Goal: Information Seeking & Learning: Compare options

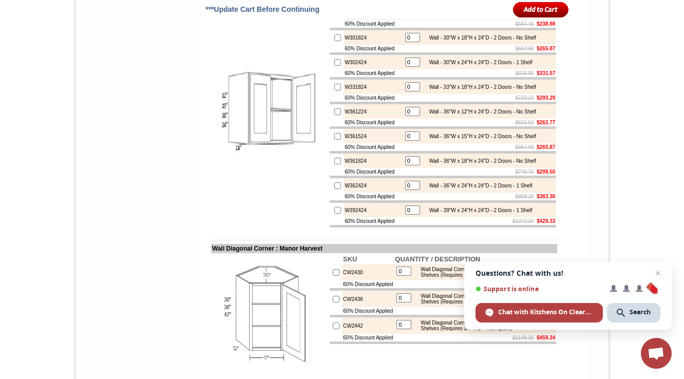
scroll to position [2510, 0]
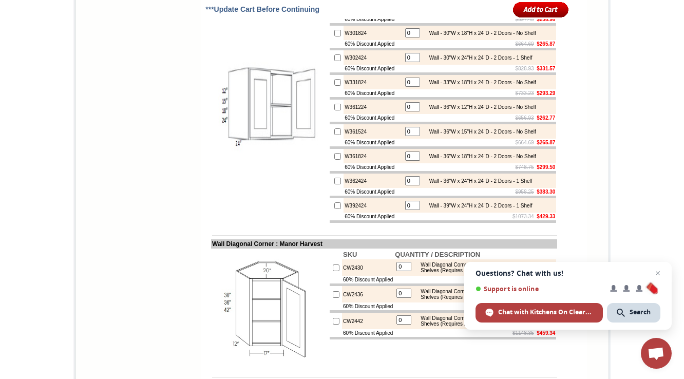
click at [657, 270] on span "Open chat" at bounding box center [657, 273] width 12 height 12
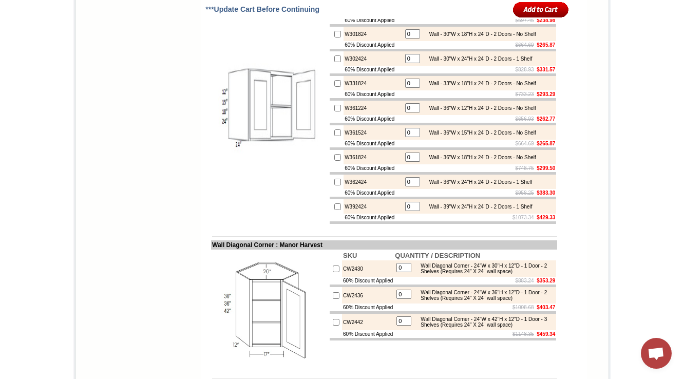
scroll to position [2508, 0]
drag, startPoint x: 364, startPoint y: 153, endPoint x: 329, endPoint y: 150, distance: 35.0
click at [329, 67] on tr "W302424 0 Wall - 30"W x 24"H x 24"D - 2 Doors - 1 Shelf" at bounding box center [442, 59] width 226 height 14
copy tr "W302424"
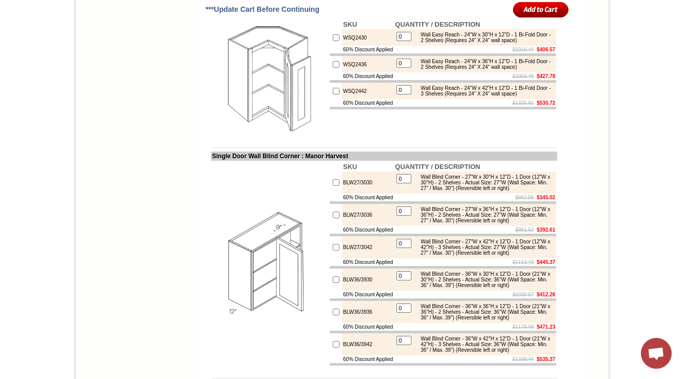
scroll to position [2874, 0]
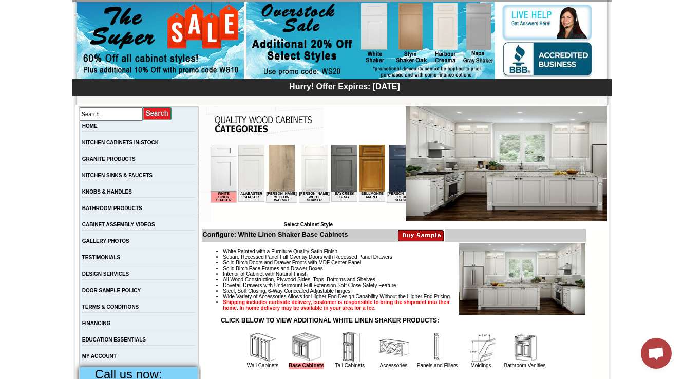
scroll to position [205, 0]
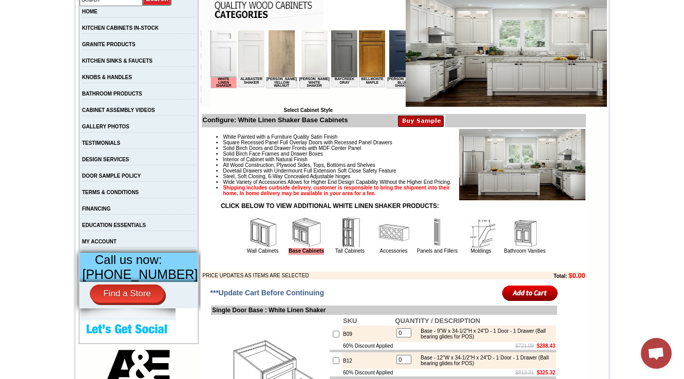
click at [251, 247] on img at bounding box center [262, 232] width 31 height 31
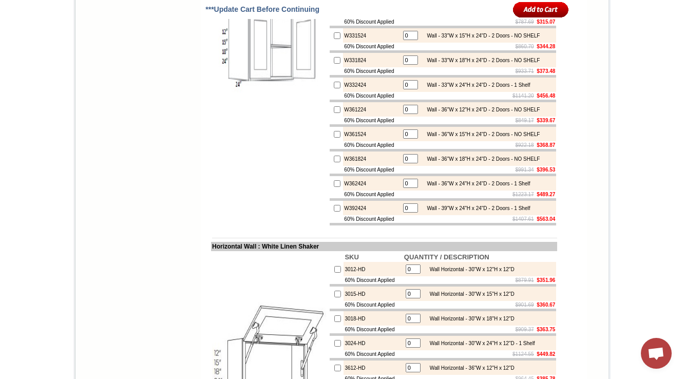
scroll to position [3174, 0]
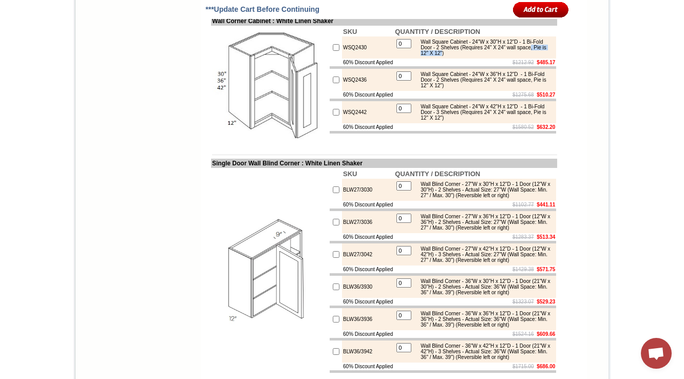
drag, startPoint x: 435, startPoint y: 197, endPoint x: 480, endPoint y: 193, distance: 45.3
click at [480, 56] on div "Wall Square Cabinet - 24"W x 30"H x 12"D - 1 Bi-Fold Door - 2 Shelves (Requires…" at bounding box center [484, 47] width 138 height 17
copy div ", Pie is 12" X 12""
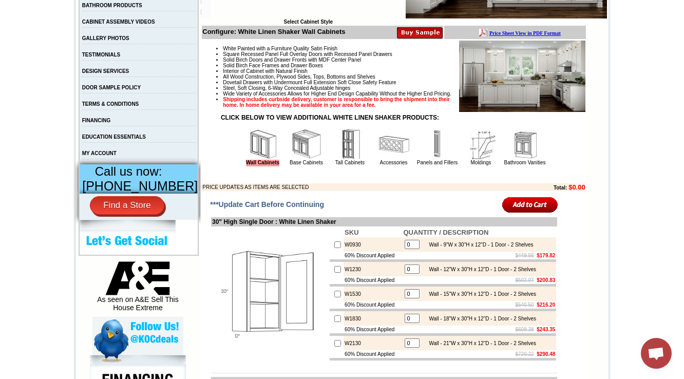
scroll to position [328, 0]
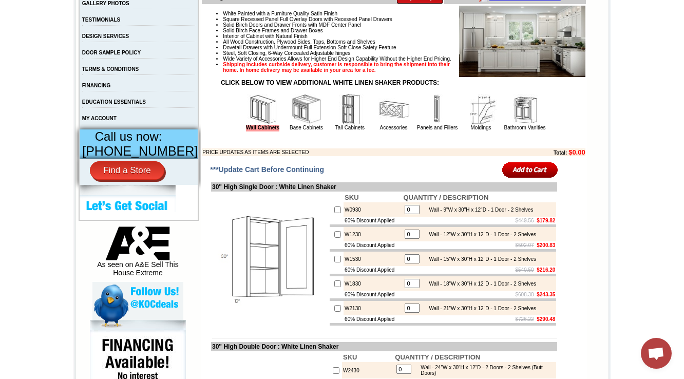
click at [293, 132] on table "Wall Cabinets Base Cabinets Tall Cabinets Accessories Panels and Fillers Moldin…" at bounding box center [394, 112] width 306 height 40
click at [295, 125] on img at bounding box center [306, 109] width 31 height 31
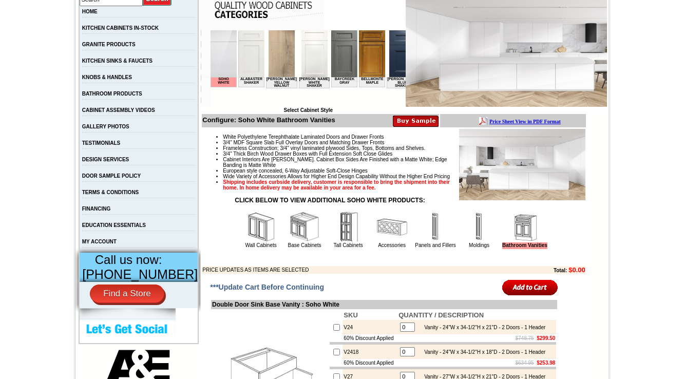
click at [245, 241] on img at bounding box center [260, 226] width 31 height 31
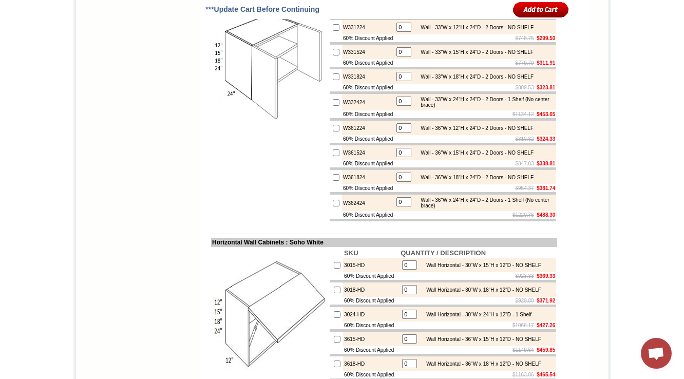
scroll to position [2175, 0]
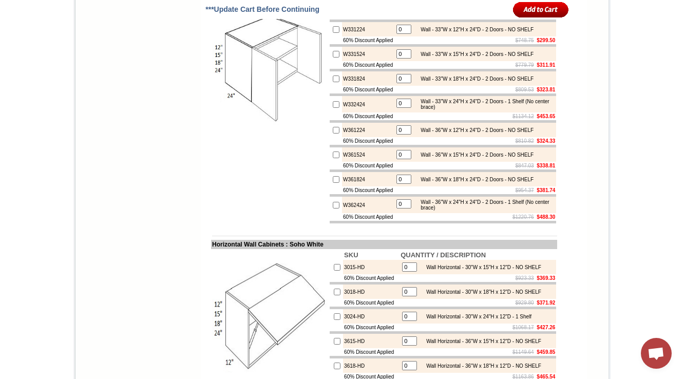
scroll to position [2698, 0]
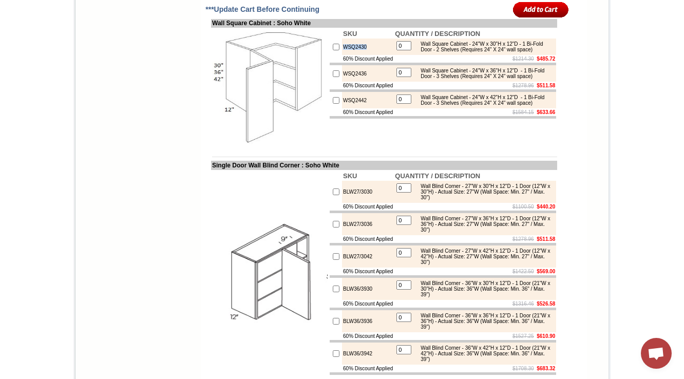
drag, startPoint x: 359, startPoint y: 187, endPoint x: 333, endPoint y: 187, distance: 26.2
click at [342, 55] on td "WSQ2430" at bounding box center [368, 46] width 52 height 16
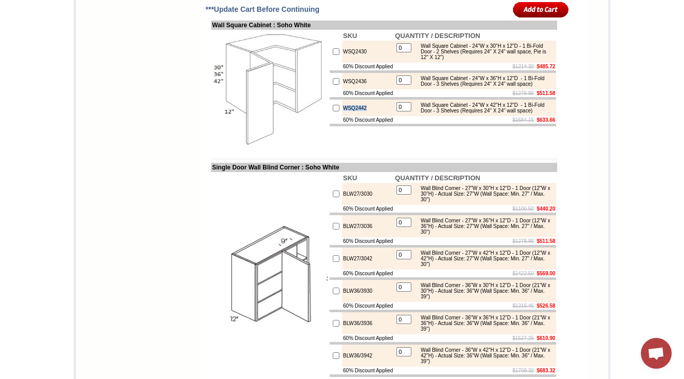
drag, startPoint x: 362, startPoint y: 262, endPoint x: 331, endPoint y: 263, distance: 31.3
click at [331, 116] on tr "WSQ2442 0 Wall Square Cabinet - 24"W x 42"H x 12"D - 1 Bi-Fold Door - 3 Shelves…" at bounding box center [442, 108] width 226 height 16
drag, startPoint x: 348, startPoint y: 195, endPoint x: 331, endPoint y: 192, distance: 17.6
click at [342, 63] on td "WSQ2430" at bounding box center [368, 52] width 52 height 22
copy td "WSQ2430"
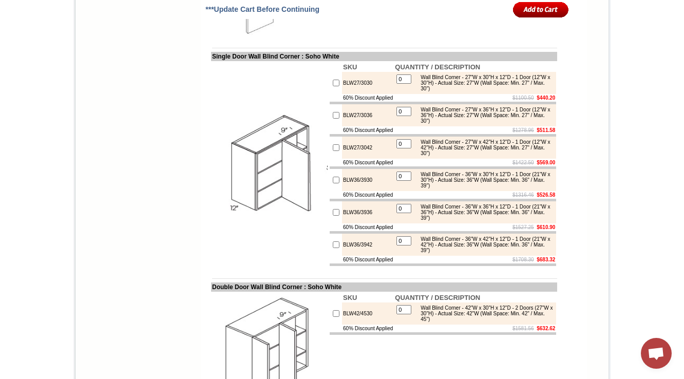
scroll to position [2820, 0]
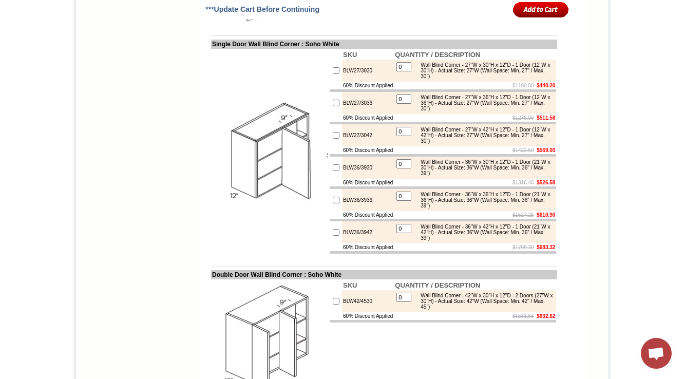
drag, startPoint x: 439, startPoint y: 77, endPoint x: 452, endPoint y: 75, distance: 12.6
copy div "Pie is"
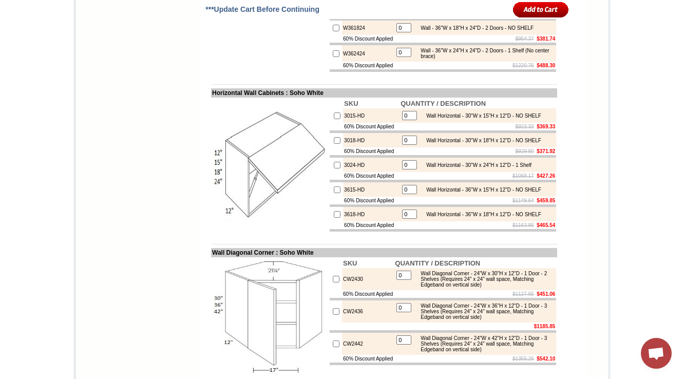
scroll to position [2122, 0]
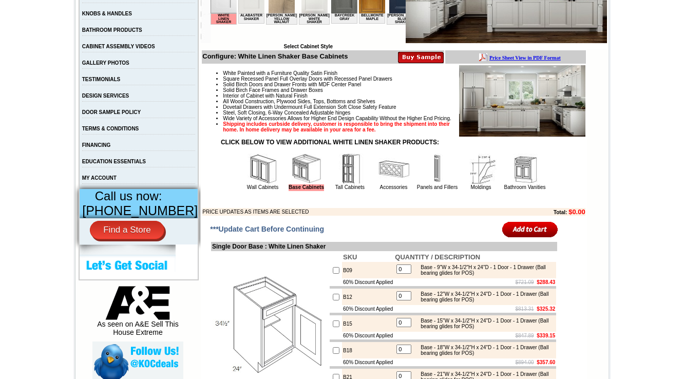
scroll to position [287, 0]
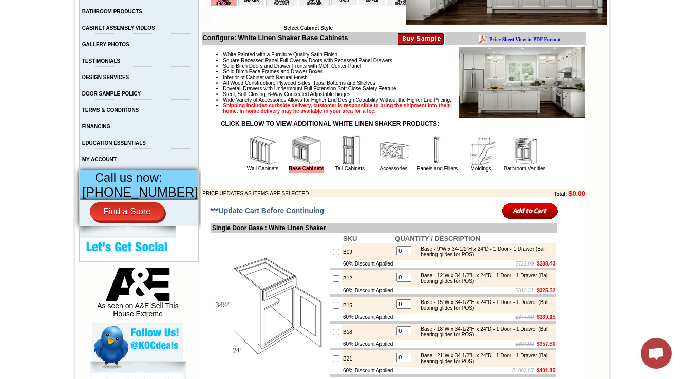
click at [268, 171] on td "Wall Cabinets" at bounding box center [262, 153] width 43 height 38
click at [247, 166] on img at bounding box center [262, 150] width 31 height 31
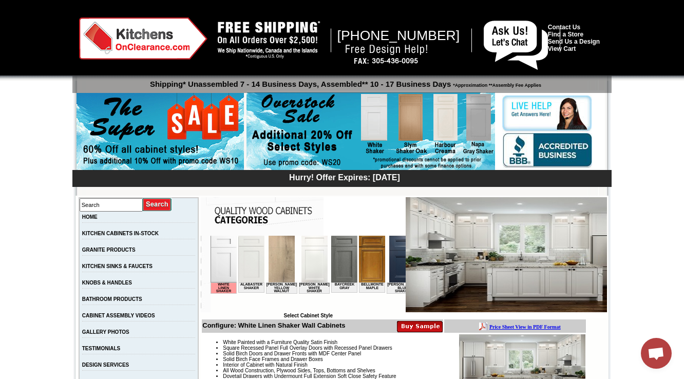
scroll to position [3174, 0]
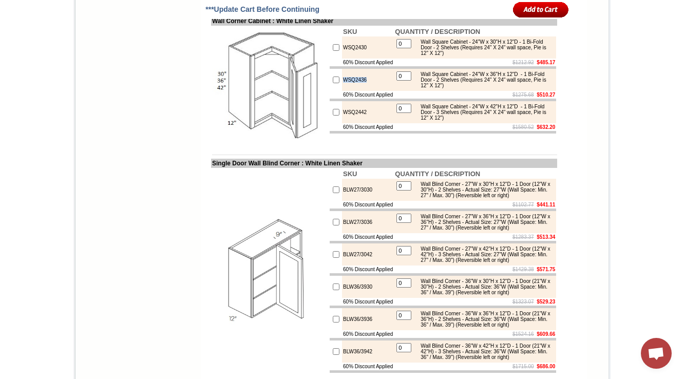
drag, startPoint x: 359, startPoint y: 224, endPoint x: 326, endPoint y: 223, distance: 32.3
click at [329, 91] on tr "WSQ2436 0 Wall Square Cabinet - 24"W x 36"H x 12"D - 1 Bi-Fold Door - 2 Shelves…" at bounding box center [442, 80] width 226 height 22
drag, startPoint x: 435, startPoint y: 198, endPoint x: 478, endPoint y: 196, distance: 43.7
click at [478, 56] on div "Wall Square Cabinet - 24"W x 30"H x 12"D - 1 Bi-Fold Door - 2 Shelves (Requires…" at bounding box center [484, 47] width 138 height 17
copy div ", Pie is 12" X 12""
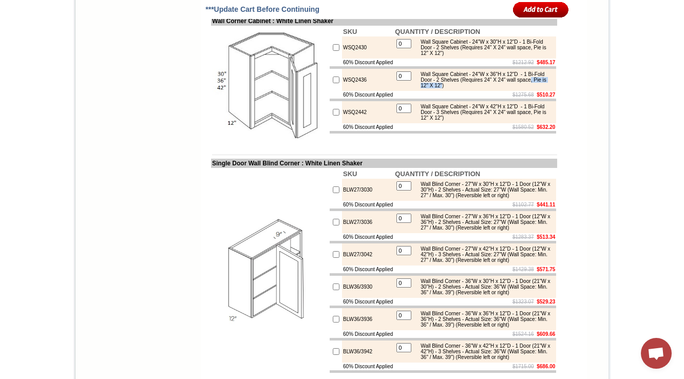
drag, startPoint x: 436, startPoint y: 234, endPoint x: 478, endPoint y: 230, distance: 42.7
click at [478, 88] on div "Wall Square Cabinet - 24"W x 36"H x 12"D - 1 Bi-Fold Door - 2 Shelves (Requires…" at bounding box center [484, 79] width 138 height 17
copy div ", Pie is 12" X 12""
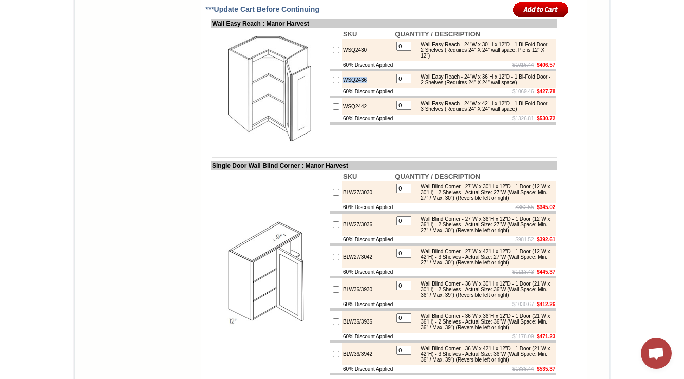
drag, startPoint x: 365, startPoint y: 184, endPoint x: 334, endPoint y: 190, distance: 32.3
click at [342, 88] on td "WSQ2436" at bounding box center [368, 79] width 52 height 16
copy td "WSQ2436"
drag, startPoint x: 436, startPoint y: 159, endPoint x: 476, endPoint y: 156, distance: 39.6
click at [476, 59] on div "Wall Easy Reach - 24"W x 30"H x 12"D - 1 Bi-Fold Door - 2 Shelves (Requires 24"…" at bounding box center [484, 50] width 138 height 17
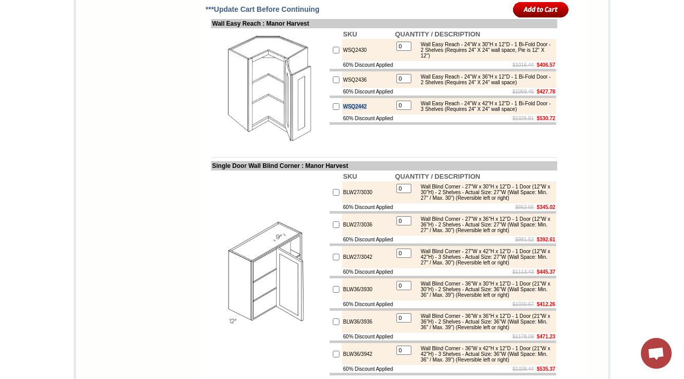
drag, startPoint x: 367, startPoint y: 226, endPoint x: 334, endPoint y: 224, distance: 33.4
click at [342, 114] on td "WSQ2442" at bounding box center [368, 106] width 52 height 16
copy td "WSQ2442"
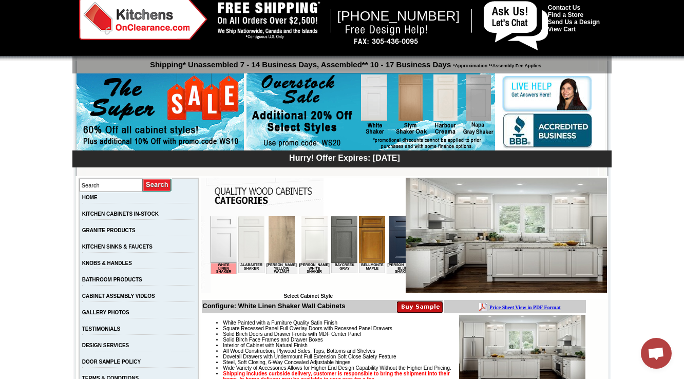
scroll to position [246, 0]
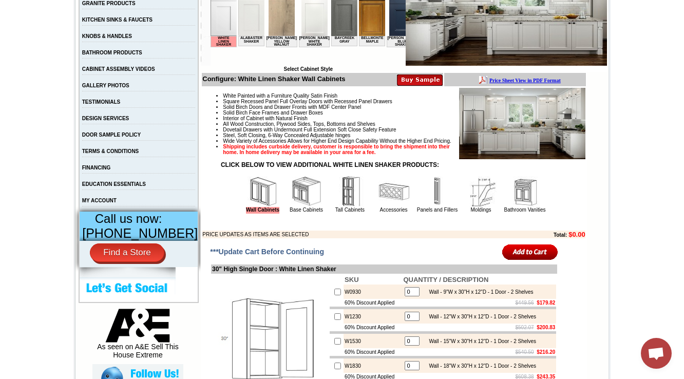
click at [431, 207] on img at bounding box center [437, 191] width 31 height 31
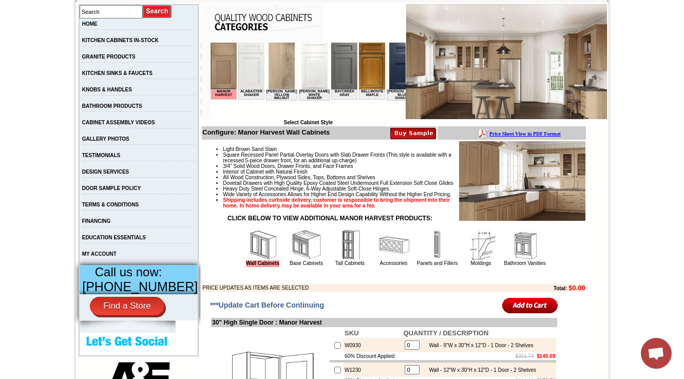
scroll to position [287, 0]
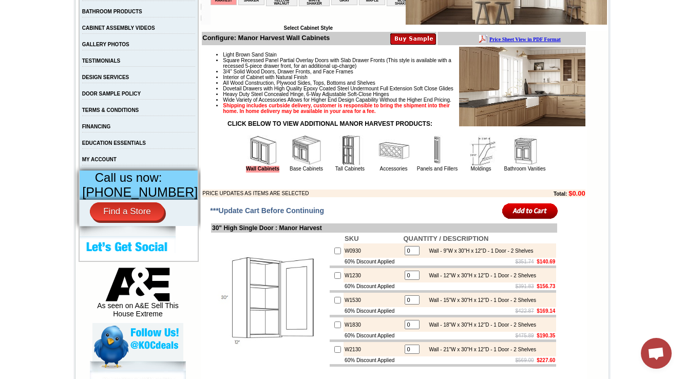
click at [378, 166] on img at bounding box center [393, 150] width 31 height 31
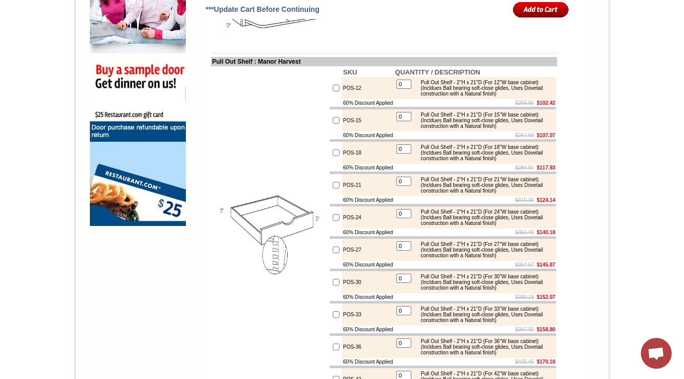
scroll to position [784, 0]
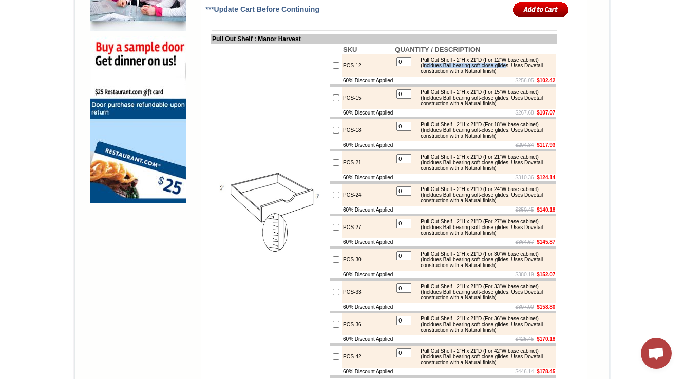
drag, startPoint x: 447, startPoint y: 109, endPoint x: 540, endPoint y: 107, distance: 92.9
click at [540, 74] on div "Pull Out Shelf - 2"H x 21"D (For 12"W base cabinet) (Incldues Ball bearing soft…" at bounding box center [484, 65] width 138 height 17
click at [429, 74] on div "Pull Out Shelf - 2"H x 21"D (For 12"W base cabinet) (Incldues Ball bearing soft…" at bounding box center [484, 65] width 138 height 17
drag, startPoint x: 422, startPoint y: 114, endPoint x: 543, endPoint y: 117, distance: 121.1
click at [543, 74] on div "Pull Out Shelf - 2"H x 21"D (For 12"W base cabinet) (Incldues Ball bearing soft…" at bounding box center [484, 65] width 138 height 17
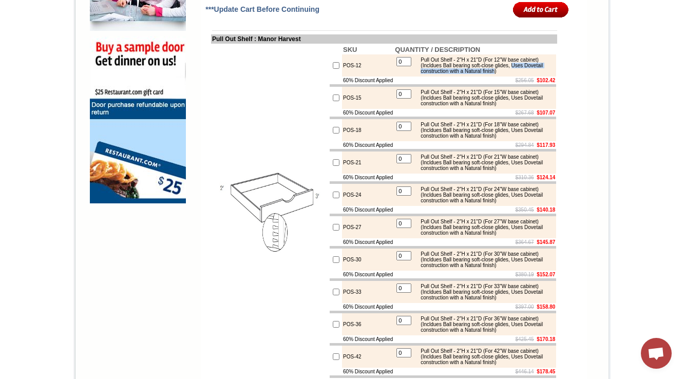
click at [491, 75] on table "0 Pull Out Shelf - 2"H x 21"D (For 12"W base cabinet) (Incldues Ball bearing so…" at bounding box center [475, 65] width 160 height 20
click at [491, 74] on div "Pull Out Shelf - 2"H x 21"D (For 12"W base cabinet) (Incldues Ball bearing soft…" at bounding box center [484, 65] width 138 height 17
drag, startPoint x: 491, startPoint y: 116, endPoint x: 545, endPoint y: 119, distance: 53.9
click at [545, 76] on td "0 Pull Out Shelf - 2"H x 21"D (For 12"W base cabinet) (Incldues Ball bearing so…" at bounding box center [475, 65] width 162 height 22
click at [483, 74] on div "Pull Out Shelf - 2"H x 21"D (For 12"W base cabinet) (Incldues Ball bearing soft…" at bounding box center [484, 65] width 138 height 17
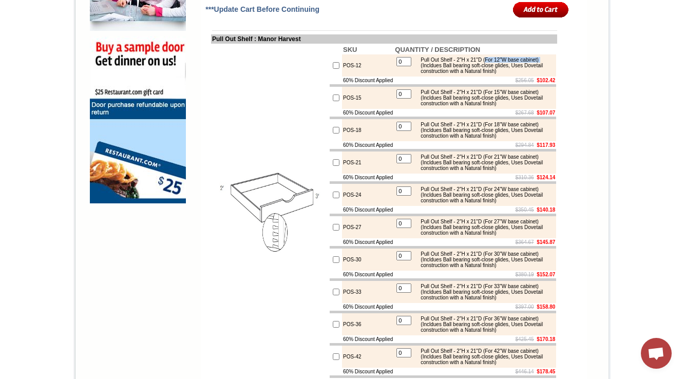
drag, startPoint x: 494, startPoint y: 102, endPoint x: 443, endPoint y: 105, distance: 50.4
click at [443, 74] on div "Pull Out Shelf - 2"H x 21"D (For 12"W base cabinet) (Incldues Ball bearing soft…" at bounding box center [484, 65] width 138 height 17
click at [474, 84] on td "$256.05 $102.42" at bounding box center [475, 80] width 162 height 8
click at [515, 83] on s "$256.05" at bounding box center [524, 80] width 18 height 6
drag, startPoint x: 509, startPoint y: 112, endPoint x: 542, endPoint y: 112, distance: 33.4
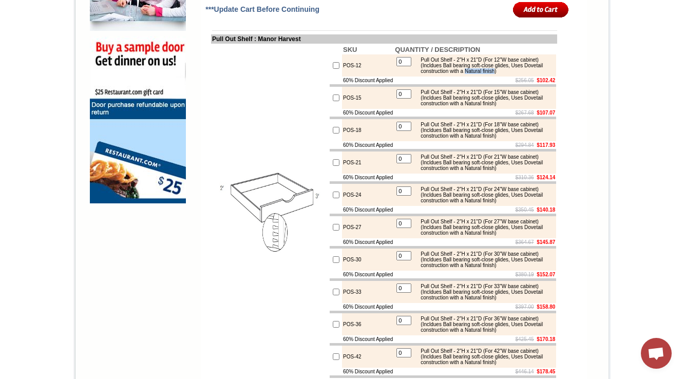
click at [542, 74] on div "Pull Out Shelf - 2"H x 21"D (For 12"W base cabinet) (Incldues Ball bearing soft…" at bounding box center [484, 65] width 138 height 17
click at [445, 74] on div "Pull Out Shelf - 2"H x 21"D (For 12"W base cabinet) (Incldues Ball bearing soft…" at bounding box center [484, 65] width 138 height 17
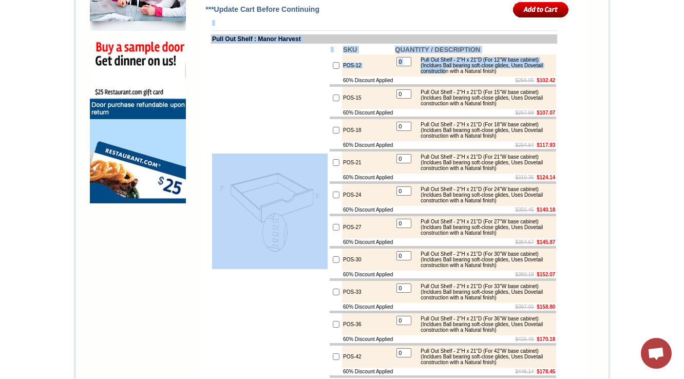
drag, startPoint x: 487, startPoint y: 116, endPoint x: 570, endPoint y: 113, distance: 83.2
click at [485, 106] on div "Pull Out Shelf - 2"H x 21"D (For 15"W base cabinet) (Incldues Ball bearing soft…" at bounding box center [484, 97] width 138 height 17
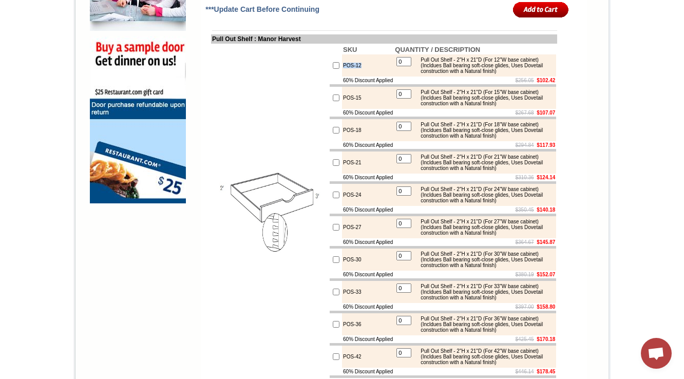
drag, startPoint x: 366, startPoint y: 102, endPoint x: 327, endPoint y: 106, distance: 39.2
click at [329, 76] on tr "POS-12 0 Pull Out Shelf - 2"H x 21"D (For 12"W base cabinet) (Incldues Ball bea…" at bounding box center [442, 65] width 226 height 22
copy tr "POS-12"
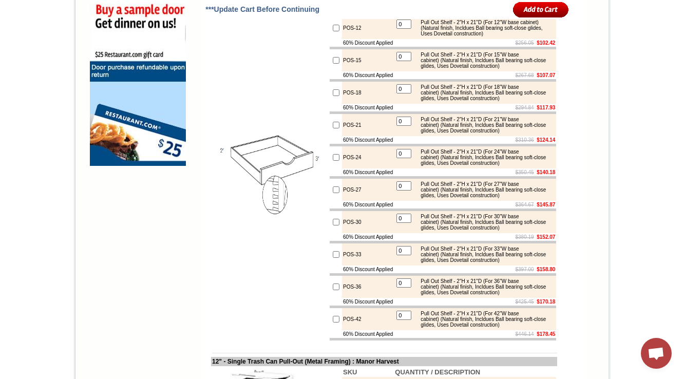
scroll to position [821, 0]
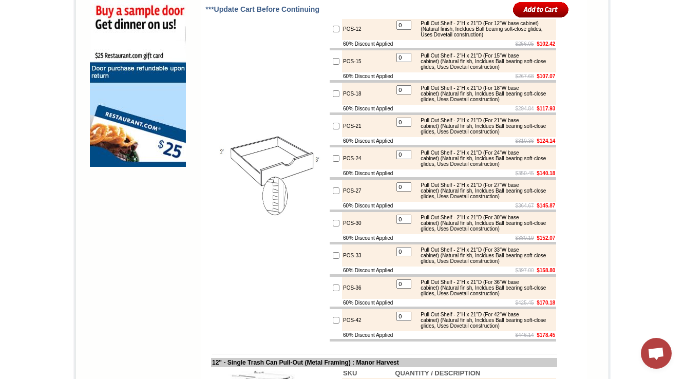
click at [303, 203] on img at bounding box center [269, 174] width 115 height 115
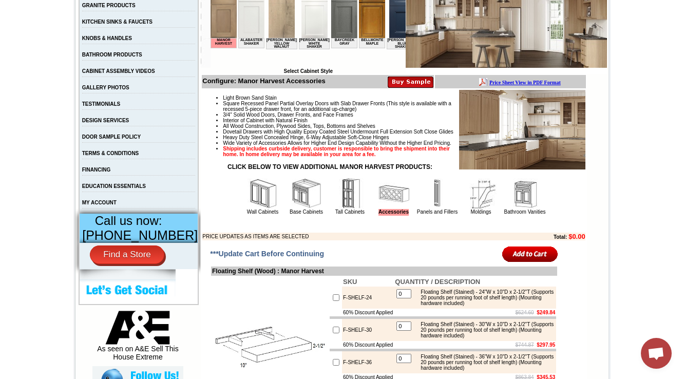
scroll to position [216, 0]
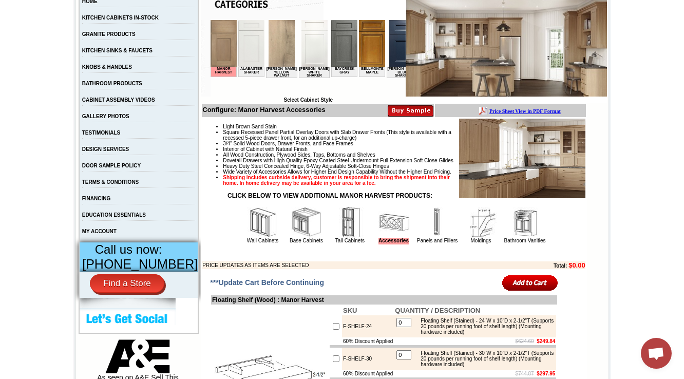
click at [428, 238] on img at bounding box center [437, 222] width 31 height 31
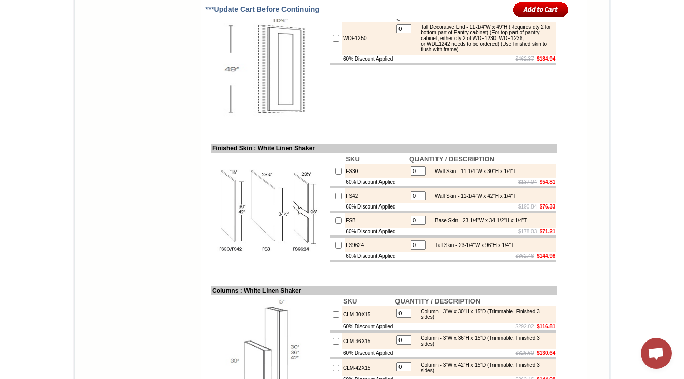
scroll to position [1529, 0]
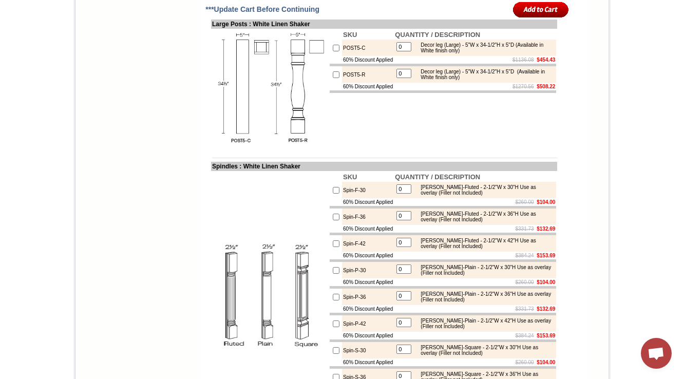
scroll to position [2256, 0]
drag, startPoint x: 434, startPoint y: 165, endPoint x: 512, endPoint y: 158, distance: 78.8
click at [512, 80] on div "Decor leg (Large) - 5"W x 34-1/2"H x 5"D (Available in White finish only)" at bounding box center [484, 73] width 138 height 11
click at [448, 90] on td "$1270.56 $508.22" at bounding box center [475, 86] width 162 height 8
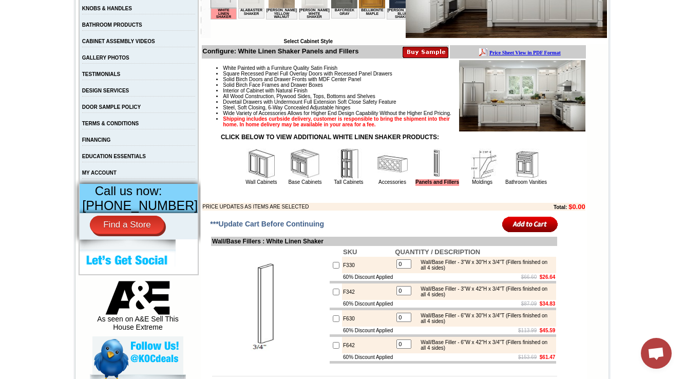
scroll to position [287, 0]
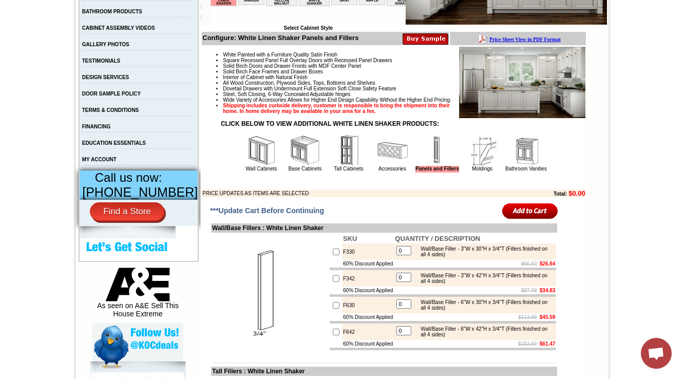
click at [290, 166] on img at bounding box center [304, 150] width 31 height 31
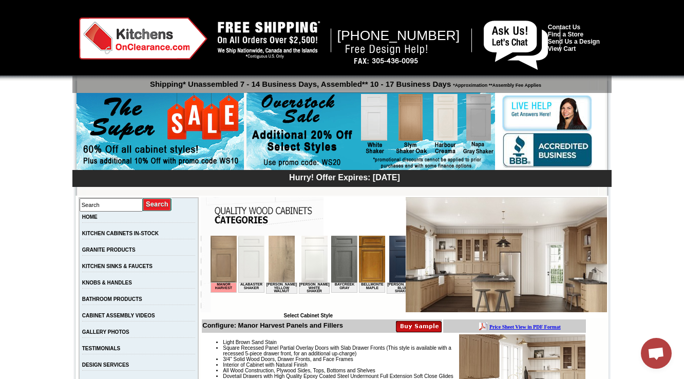
scroll to position [246, 0]
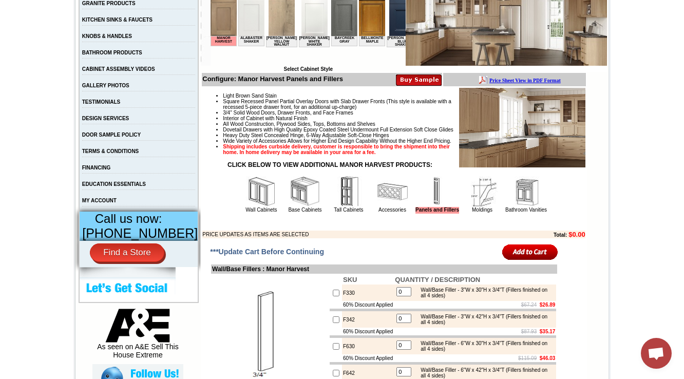
click at [300, 207] on img at bounding box center [304, 191] width 31 height 31
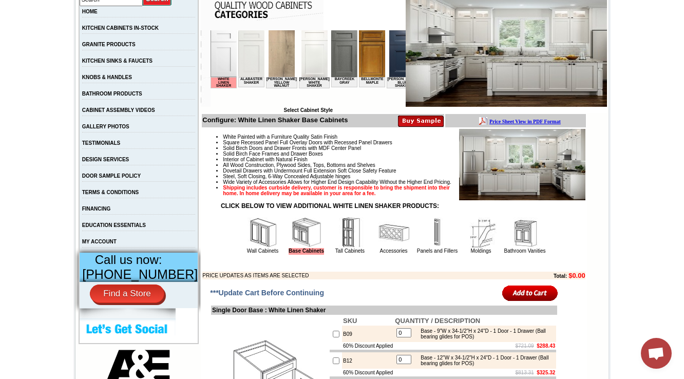
scroll to position [411, 0]
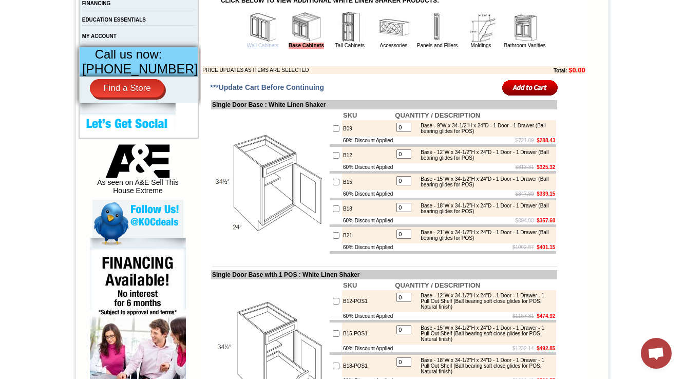
click at [250, 48] on link "Wall Cabinets" at bounding box center [262, 46] width 31 height 6
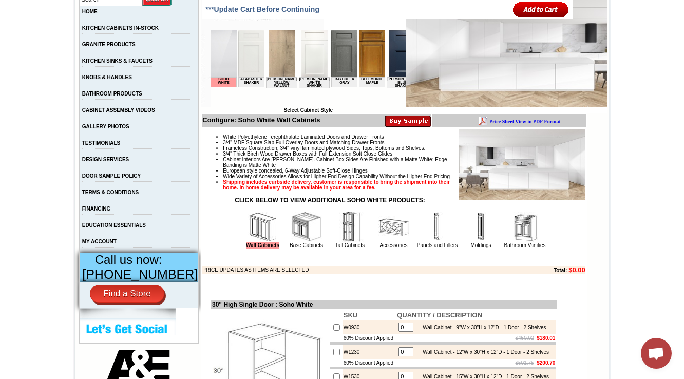
scroll to position [2734, 0]
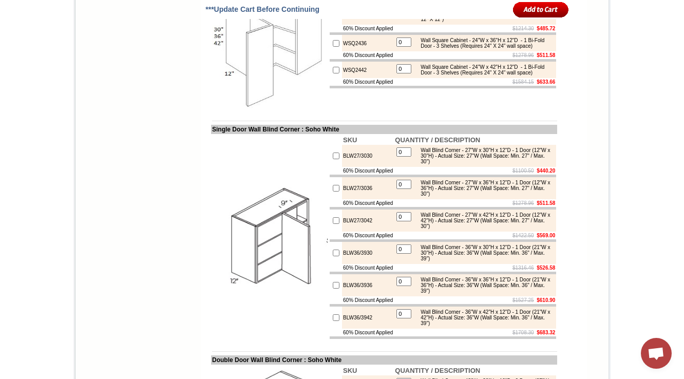
drag, startPoint x: 361, startPoint y: 150, endPoint x: 326, endPoint y: 152, distance: 35.0
click at [329, 25] on tr "WSQ2430 0 Wall Square Cabinet - 24"W x 30"H x 12"D - 1 Bi-Fold Door - 2 Shelves…" at bounding box center [442, 14] width 226 height 22
copy tr "WSQ2430"
drag, startPoint x: 362, startPoint y: 189, endPoint x: 335, endPoint y: 191, distance: 27.8
click at [342, 51] on td "WSQ2436" at bounding box center [368, 43] width 52 height 16
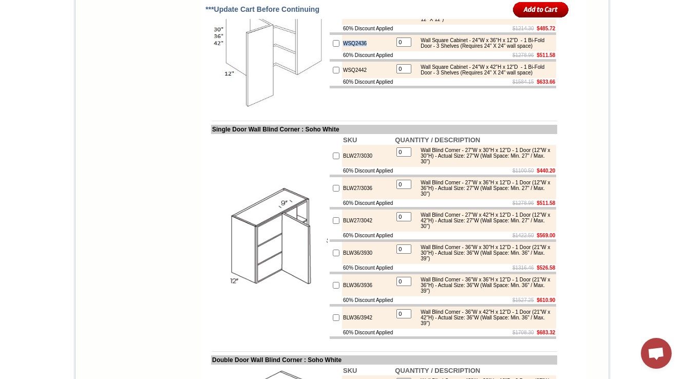
copy td "WSQ2436"
drag, startPoint x: 368, startPoint y: 222, endPoint x: 333, endPoint y: 228, distance: 36.4
click at [342, 78] on td "WSQ2442" at bounding box center [368, 70] width 52 height 16
copy td "WSQ2442"
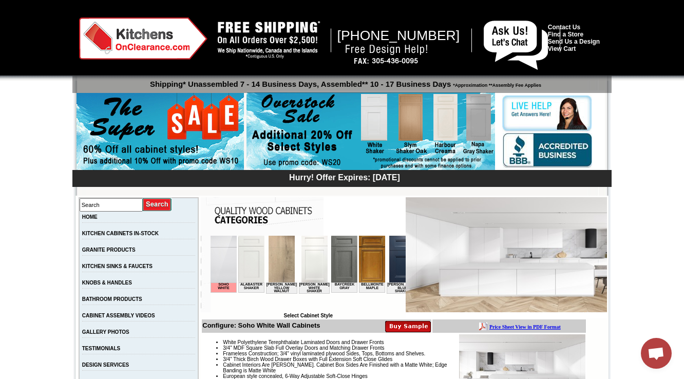
scroll to position [246, 0]
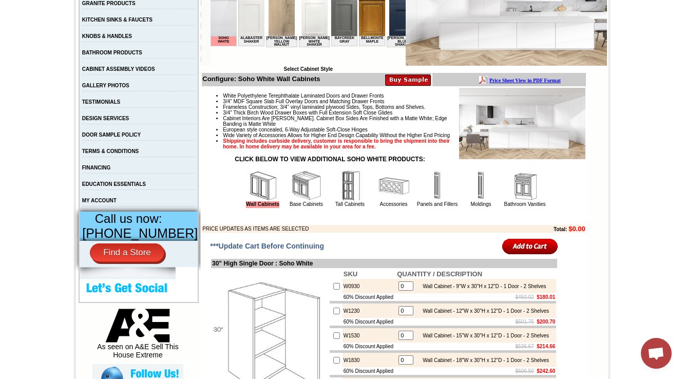
click at [387, 201] on img at bounding box center [393, 185] width 31 height 31
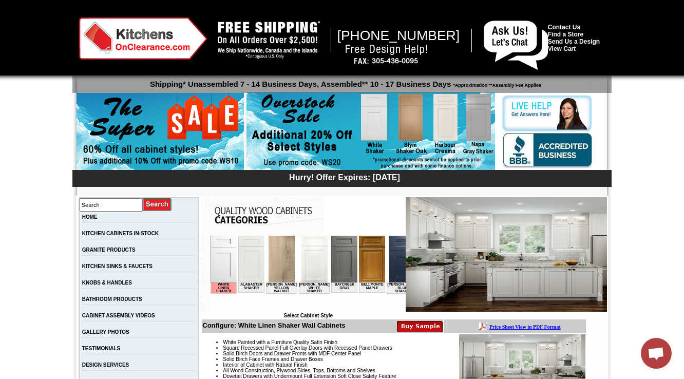
drag, startPoint x: 251, startPoint y: 71, endPoint x: 128, endPoint y: 222, distance: 194.8
click at [128, 222] on td "HOME" at bounding box center [139, 219] width 120 height 16
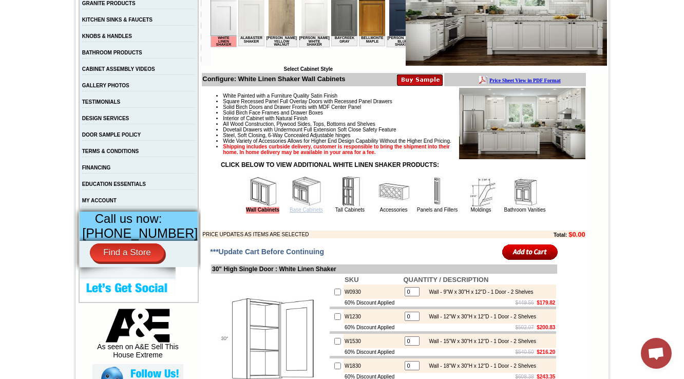
click at [289, 212] on link "Base Cabinets" at bounding box center [305, 210] width 33 height 6
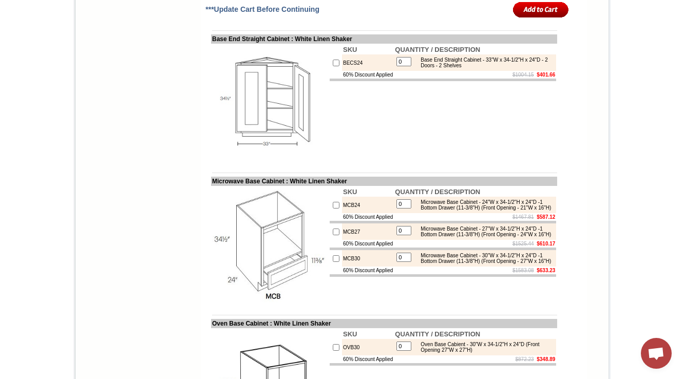
scroll to position [5655, 0]
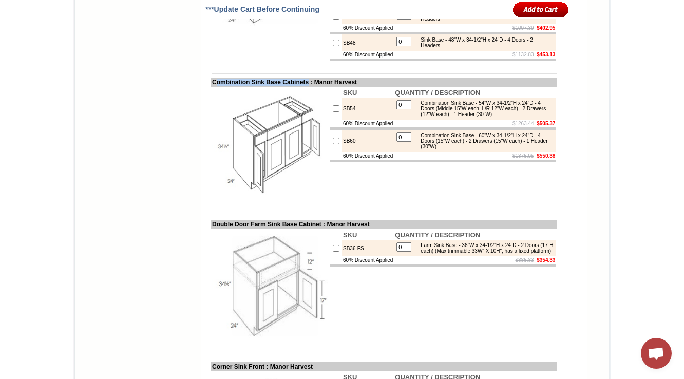
drag, startPoint x: 211, startPoint y: 158, endPoint x: 311, endPoint y: 159, distance: 99.6
click at [311, 87] on td "Combination Sink Base Cabinets : Manor Harvest" at bounding box center [384, 81] width 346 height 9
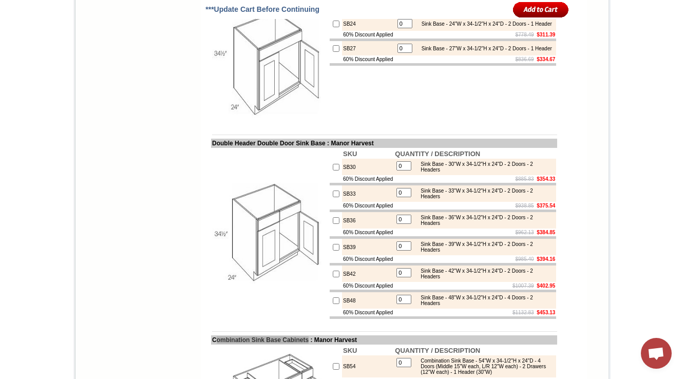
scroll to position [1189, 0]
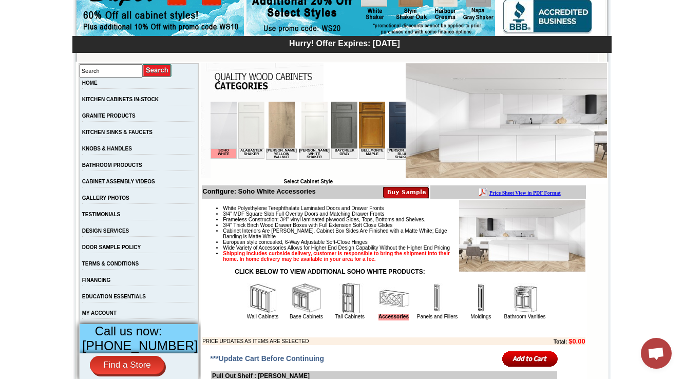
scroll to position [205, 0]
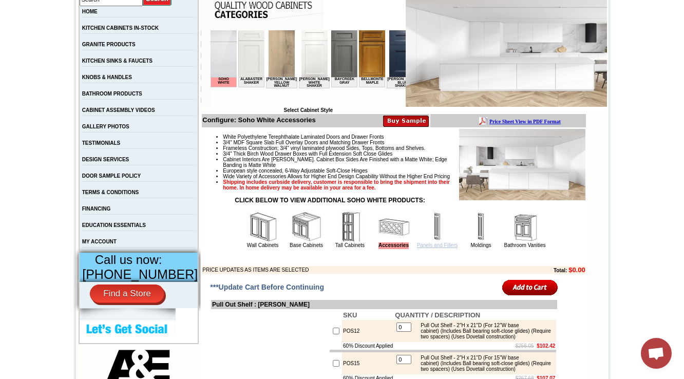
click at [431, 248] on link "Panels and Fillers" at bounding box center [437, 245] width 41 height 6
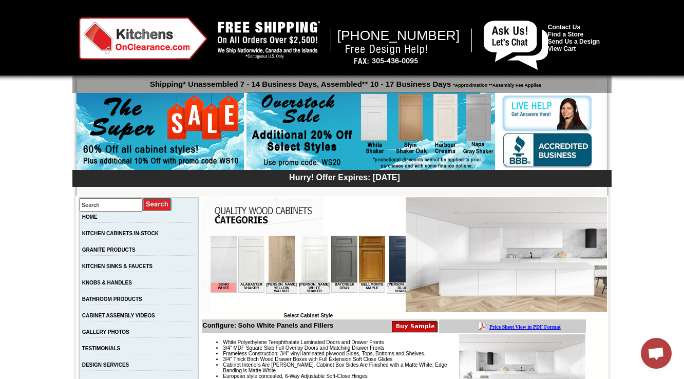
scroll to position [205, 0]
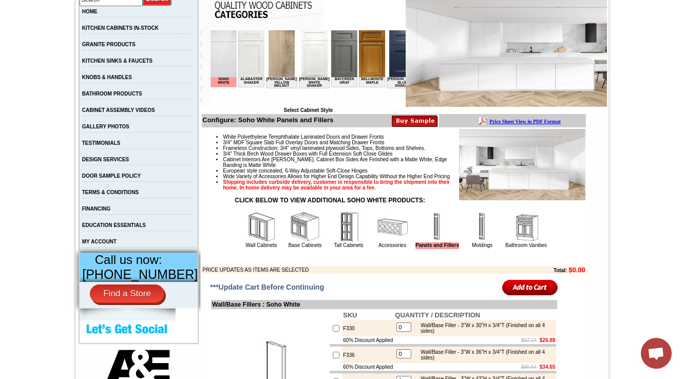
click at [484, 242] on img at bounding box center [482, 226] width 31 height 31
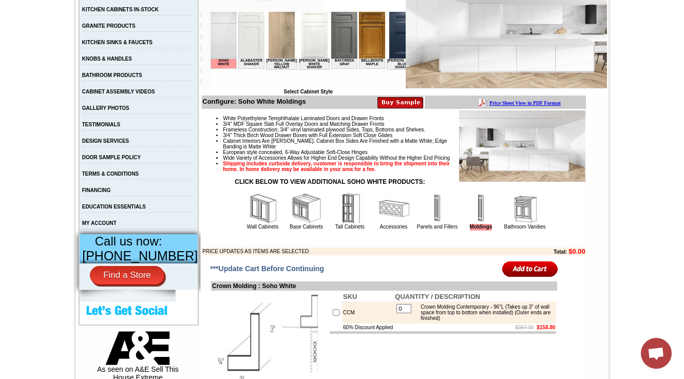
scroll to position [246, 0]
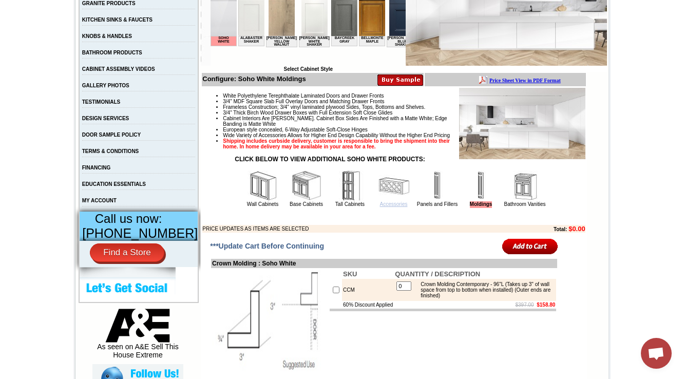
click at [389, 207] on link "Accessories" at bounding box center [394, 204] width 28 height 6
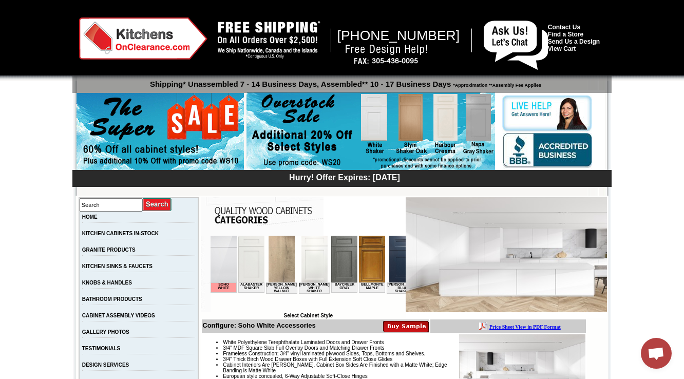
scroll to position [246, 0]
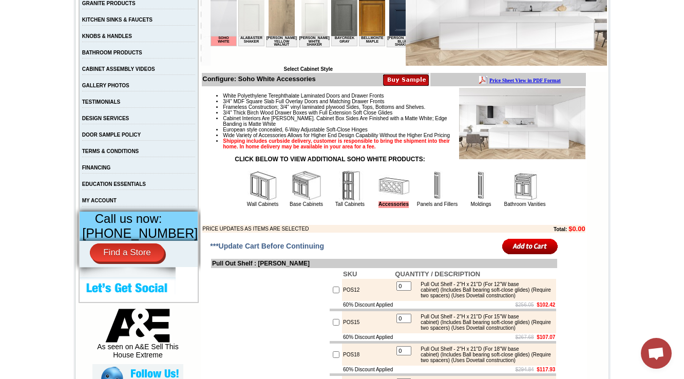
click at [423, 201] on img at bounding box center [437, 185] width 31 height 31
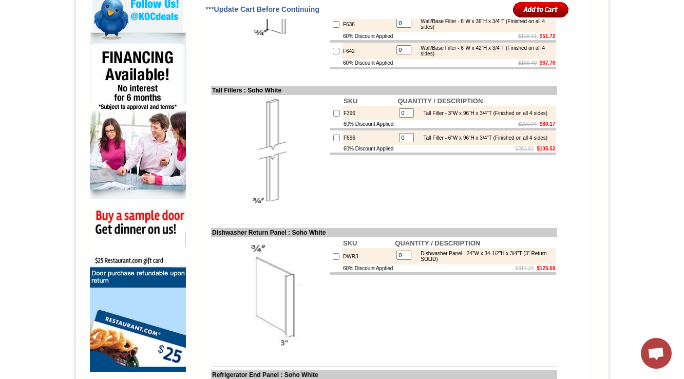
scroll to position [452, 0]
